Goal: Information Seeking & Learning: Learn about a topic

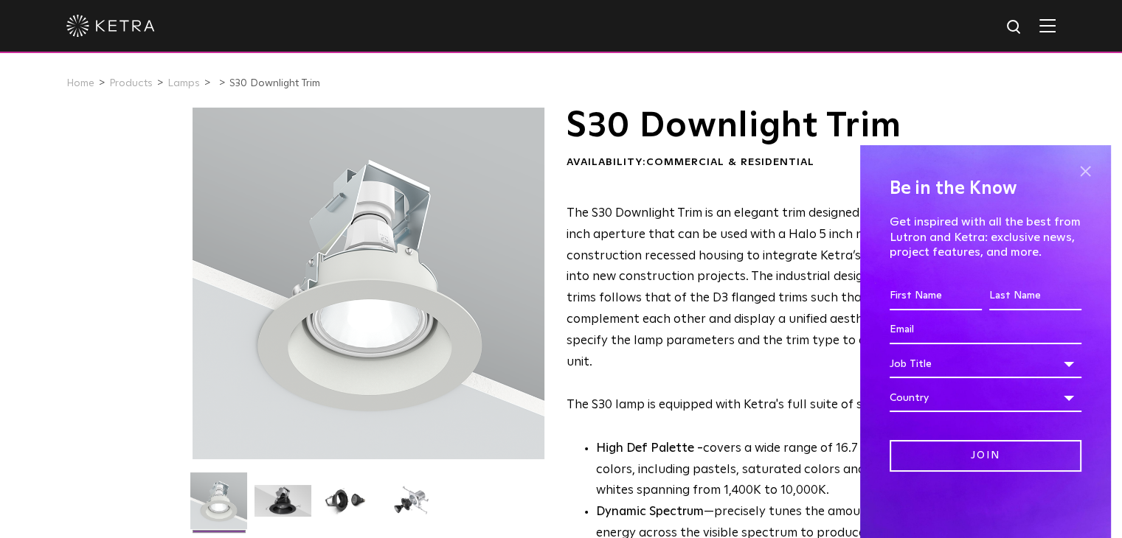
click at [1083, 173] on span at bounding box center [1085, 171] width 22 height 22
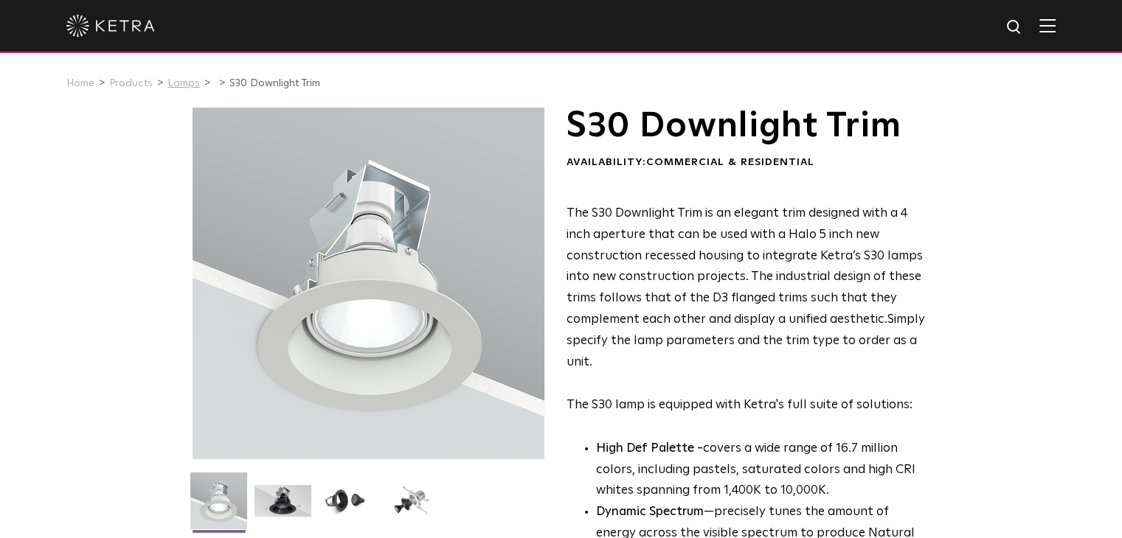
click at [170, 84] on link "Lamps" at bounding box center [183, 83] width 32 height 10
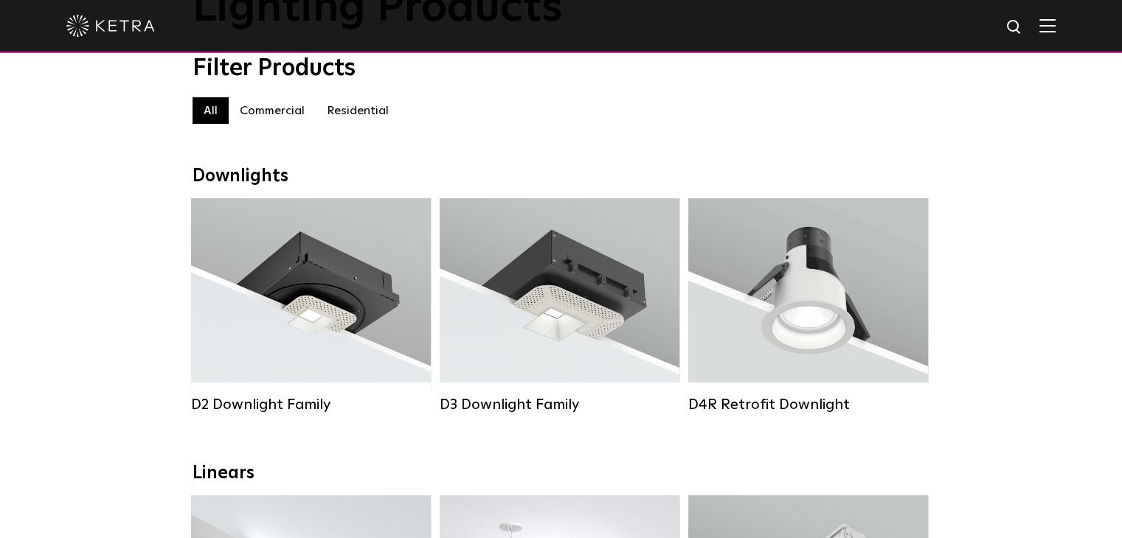
scroll to position [122, 0]
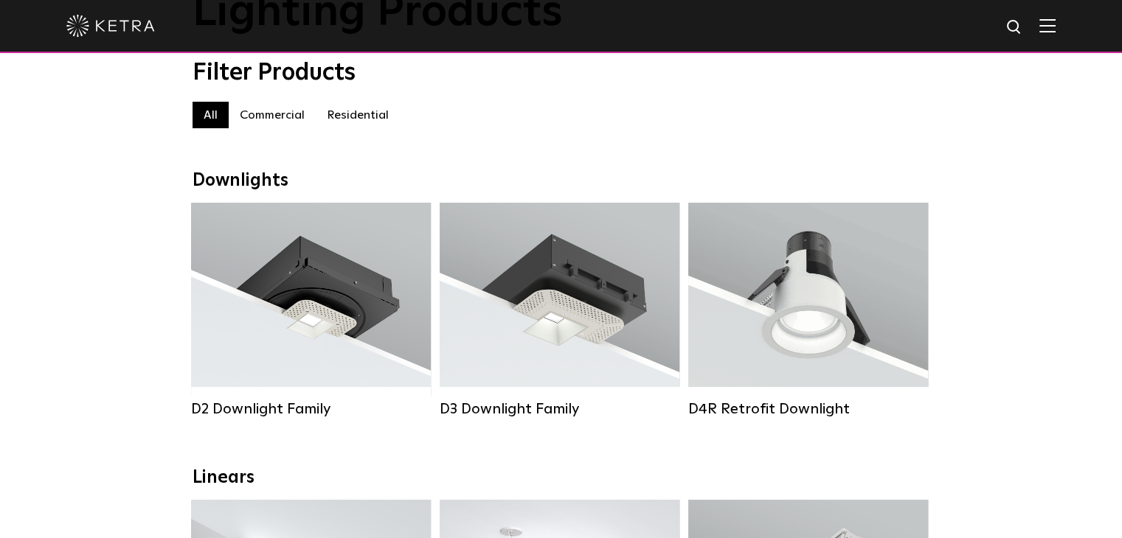
click at [362, 120] on label "Residential" at bounding box center [358, 115] width 84 height 27
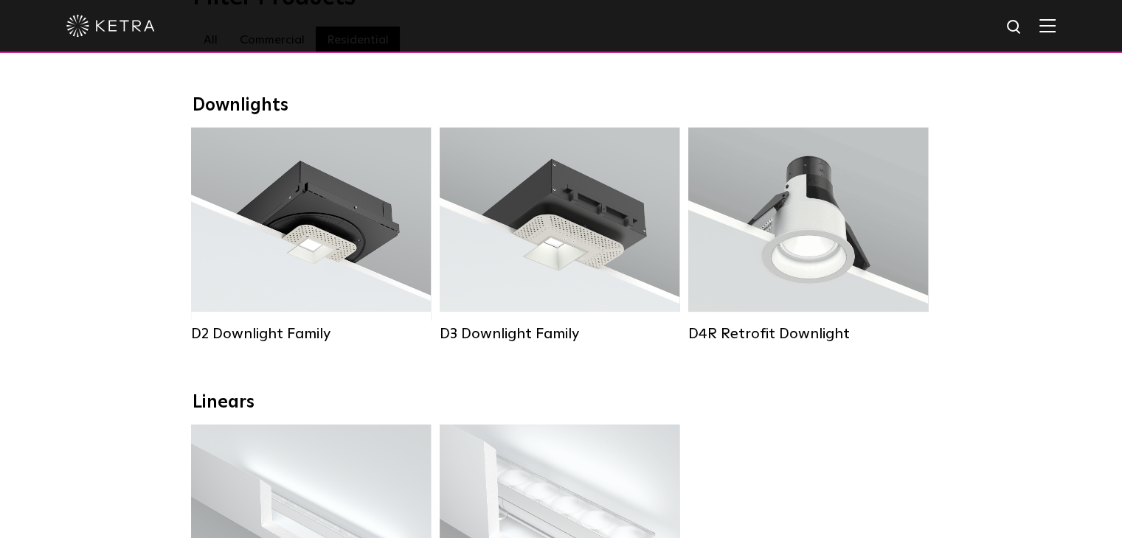
scroll to position [196, 0]
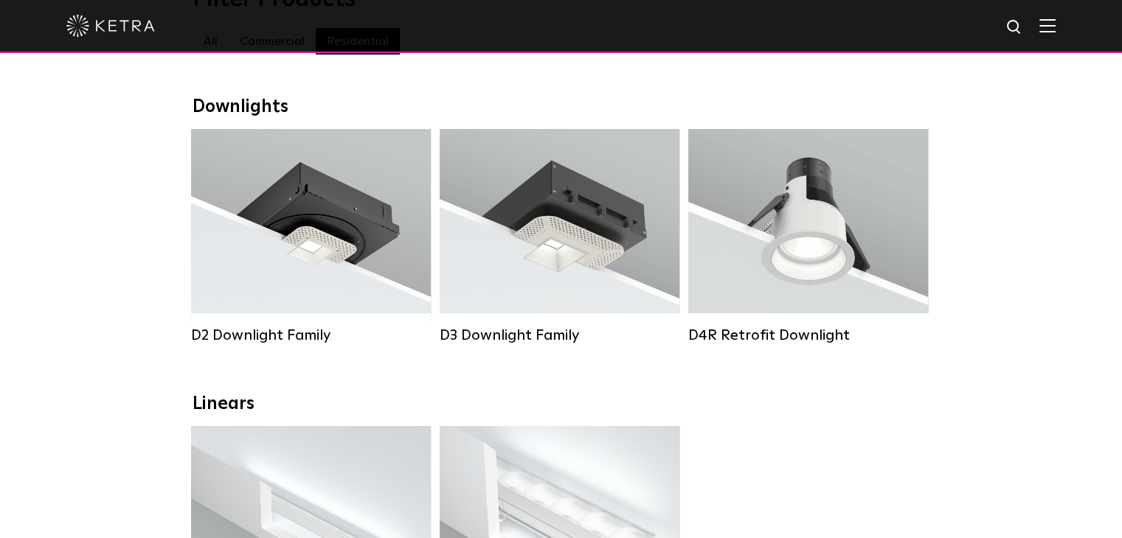
scroll to position [844, 0]
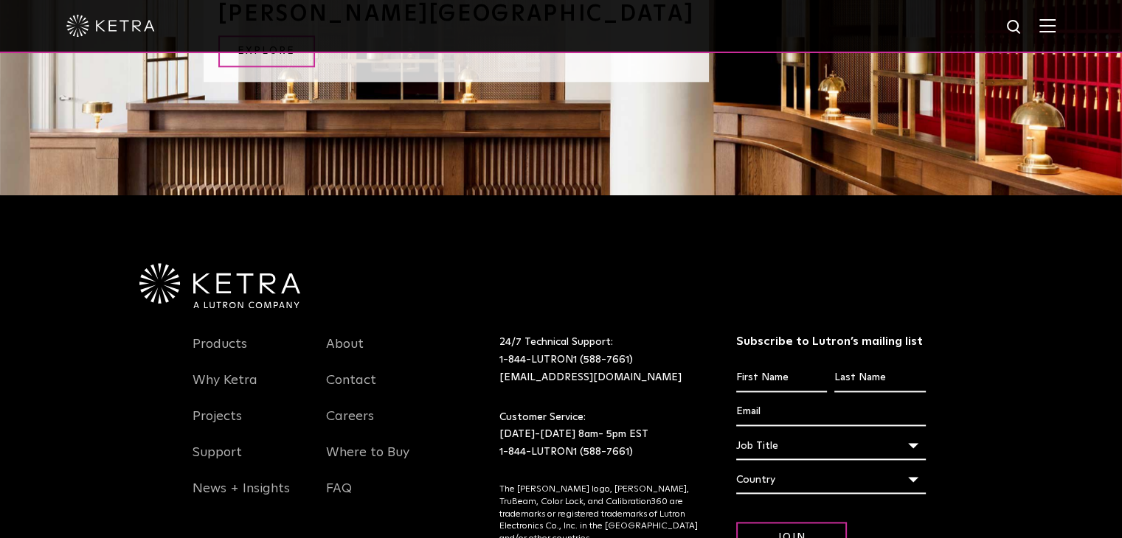
scroll to position [1844, 0]
